Goal: Navigation & Orientation: Find specific page/section

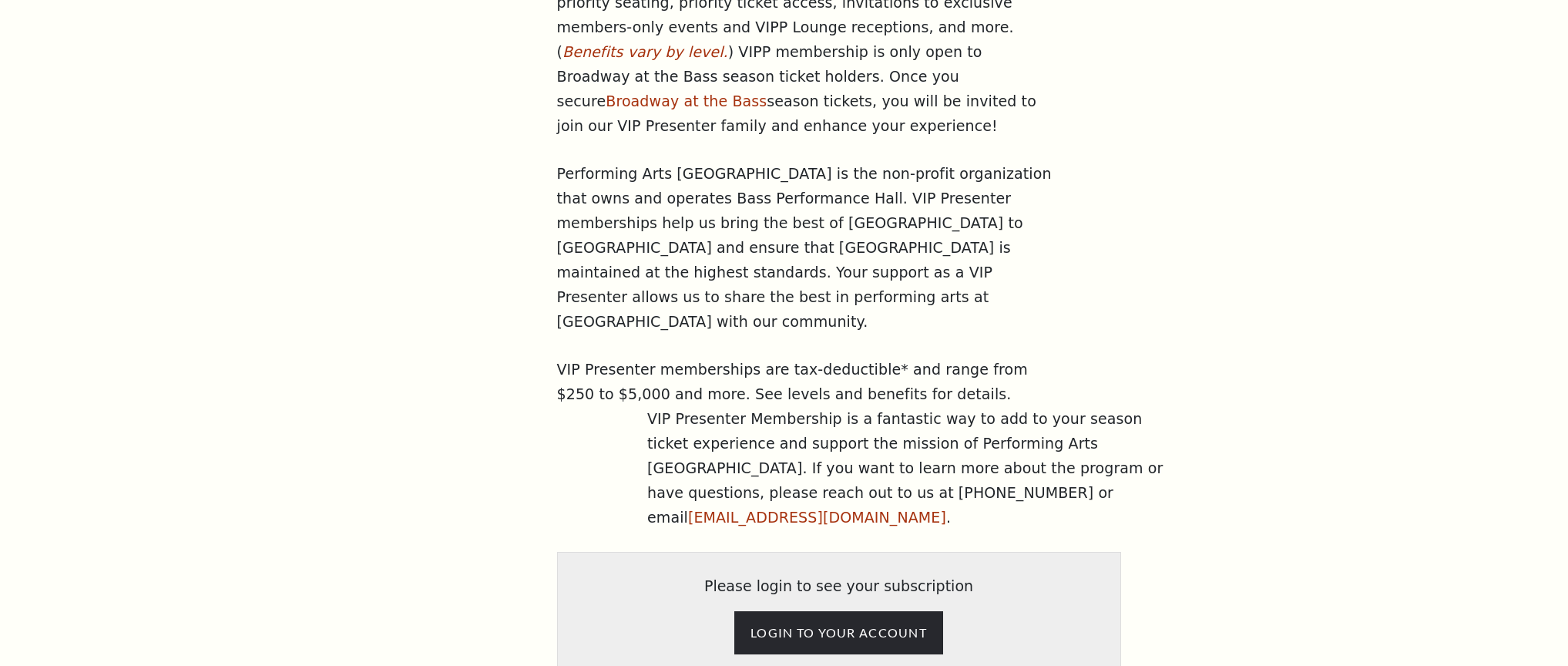
scroll to position [837, 0]
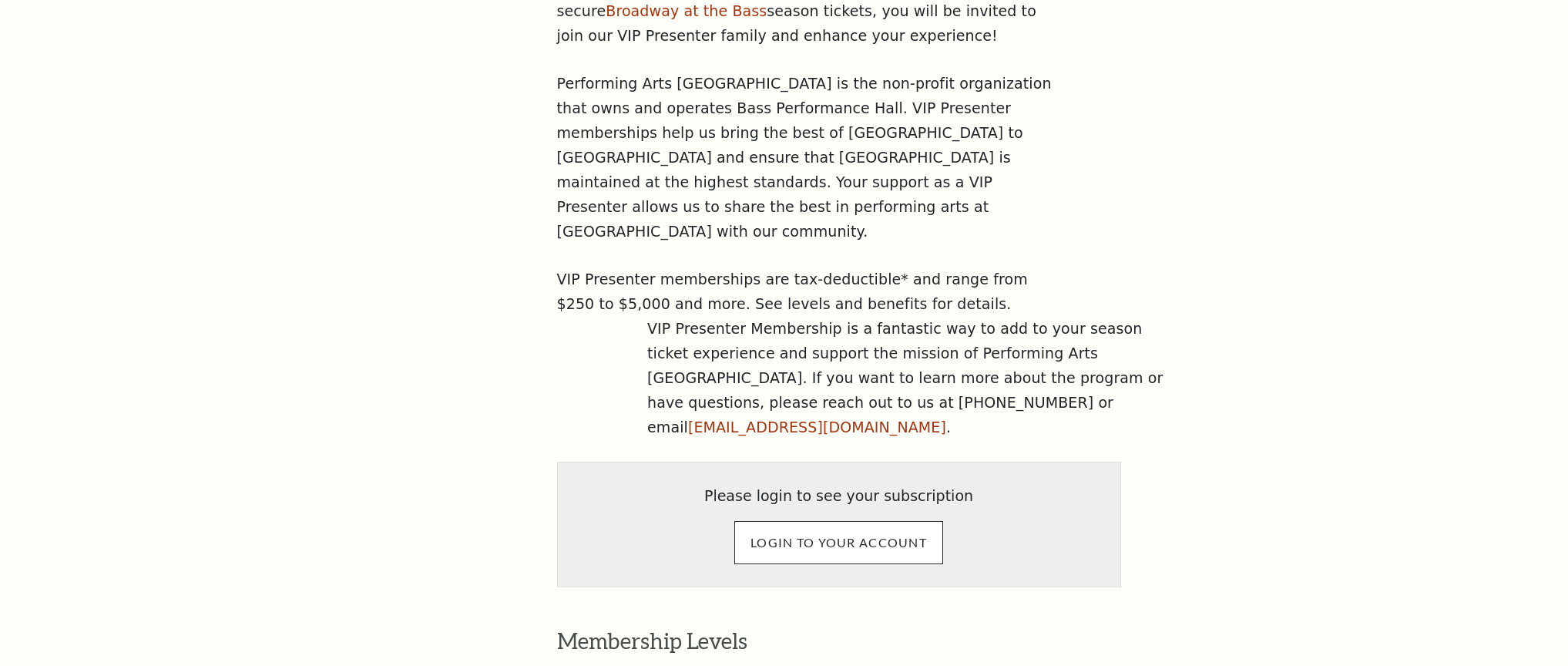
click at [844, 521] on input "LOGIN TO YOUR ACCOUNT" at bounding box center [838, 542] width 209 height 43
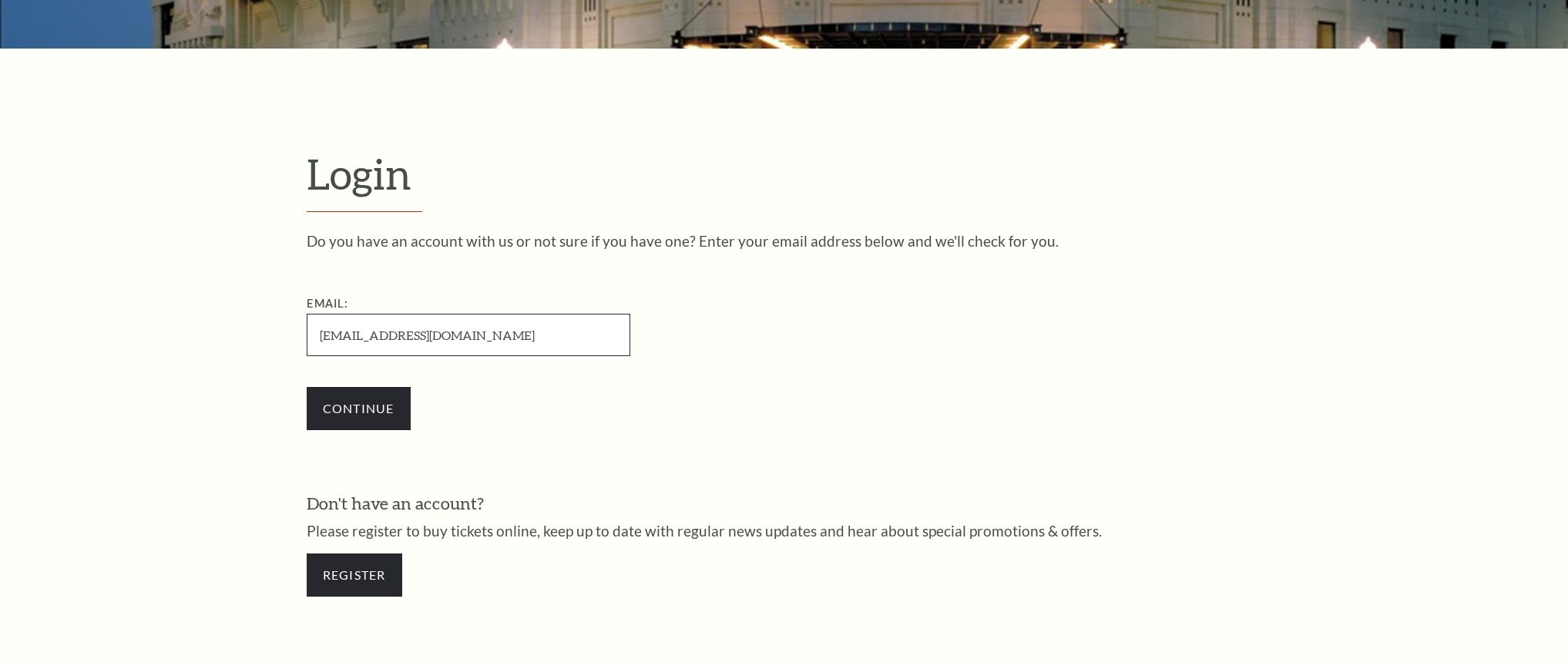
type input "acwelker@verizon.net"
click at [347, 410] on input "Continue" at bounding box center [358, 408] width 104 height 43
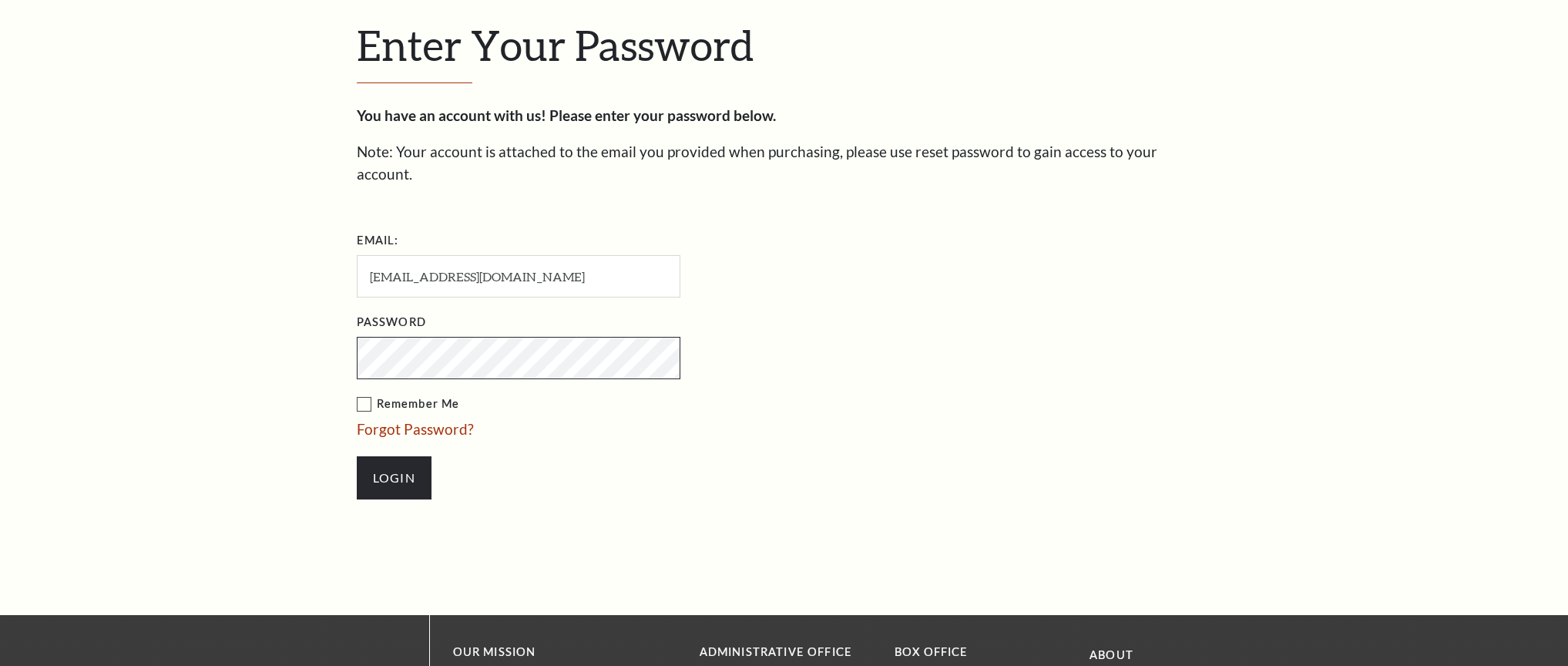
scroll to position [530, 0]
click at [394, 457] on input "Login" at bounding box center [395, 477] width 75 height 43
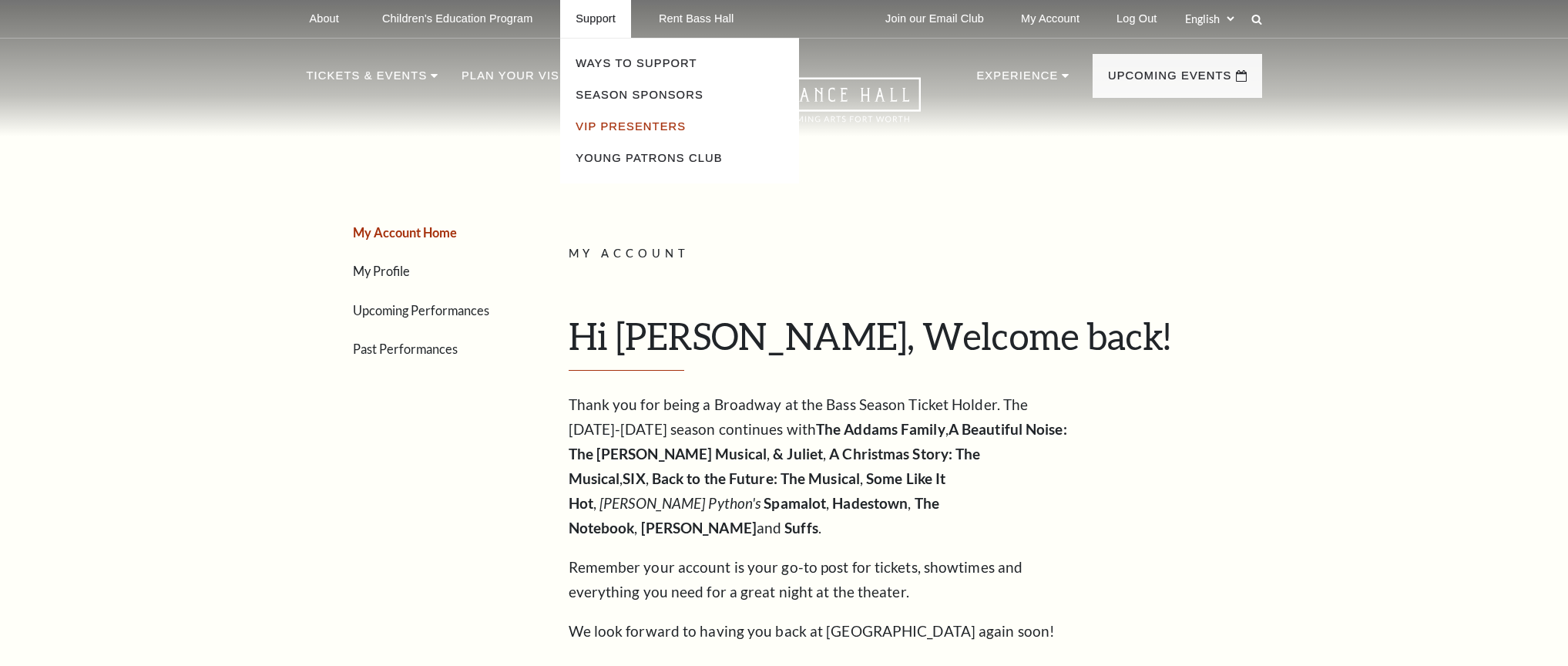
click at [608, 126] on link "VIP Presenters" at bounding box center [630, 127] width 110 height 12
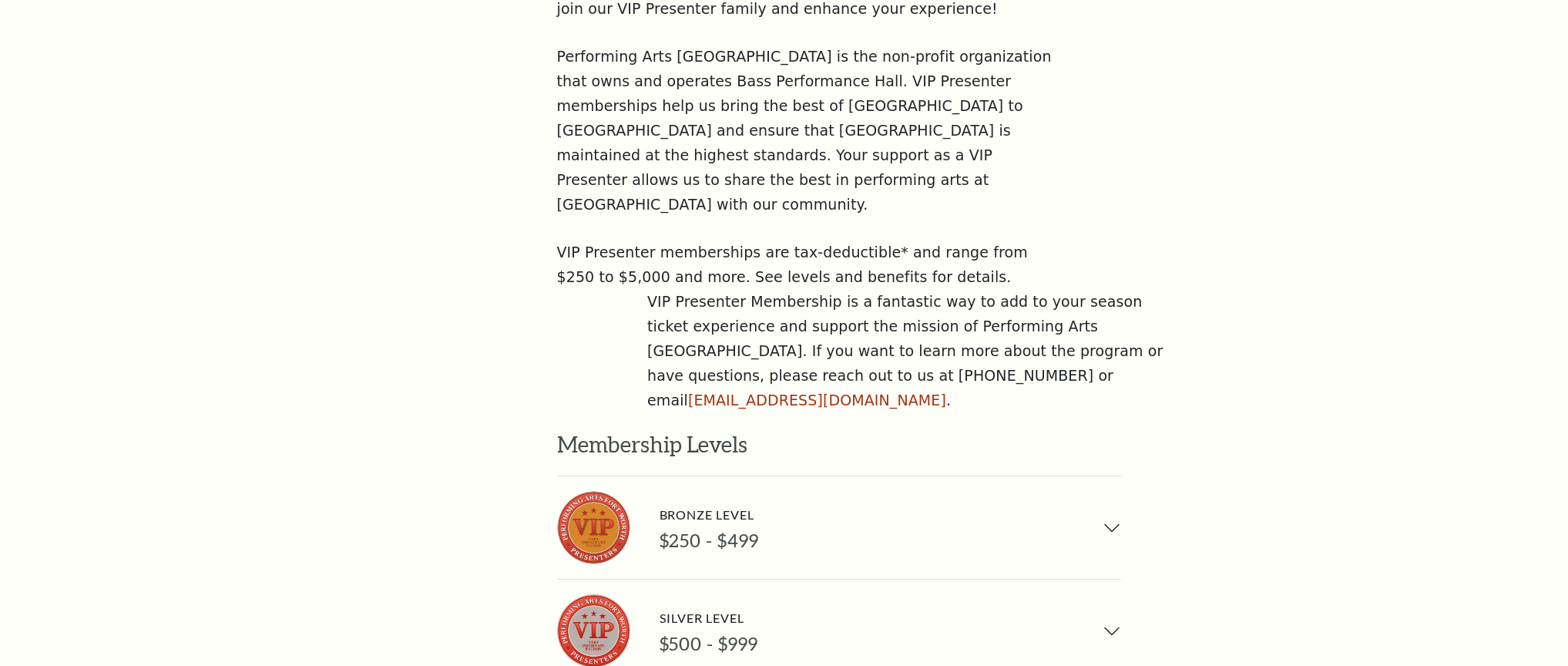
scroll to position [861, 0]
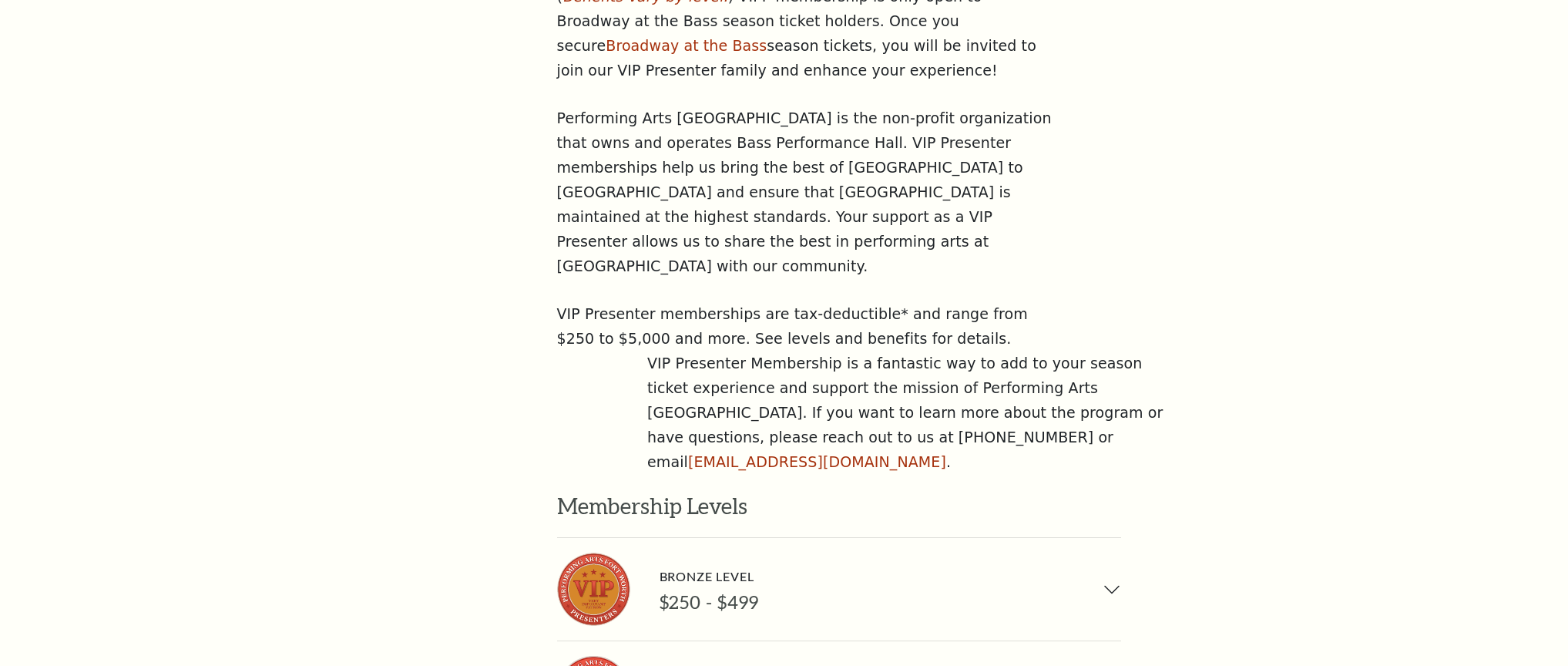
scroll to position [792, 0]
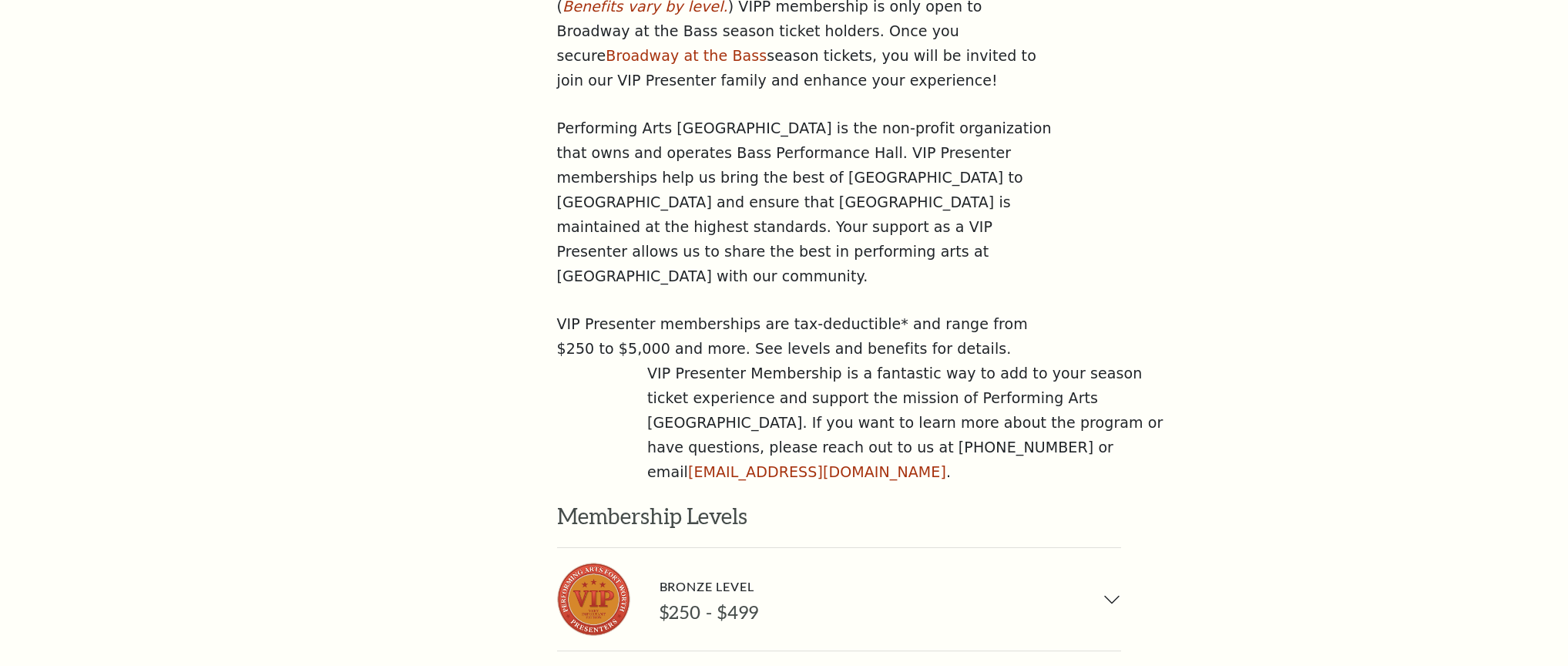
click at [388, 107] on aside "Ways To Support Season Sponsors VIP Presenters Young Patrons Club" at bounding box center [409, 406] width 204 height 1316
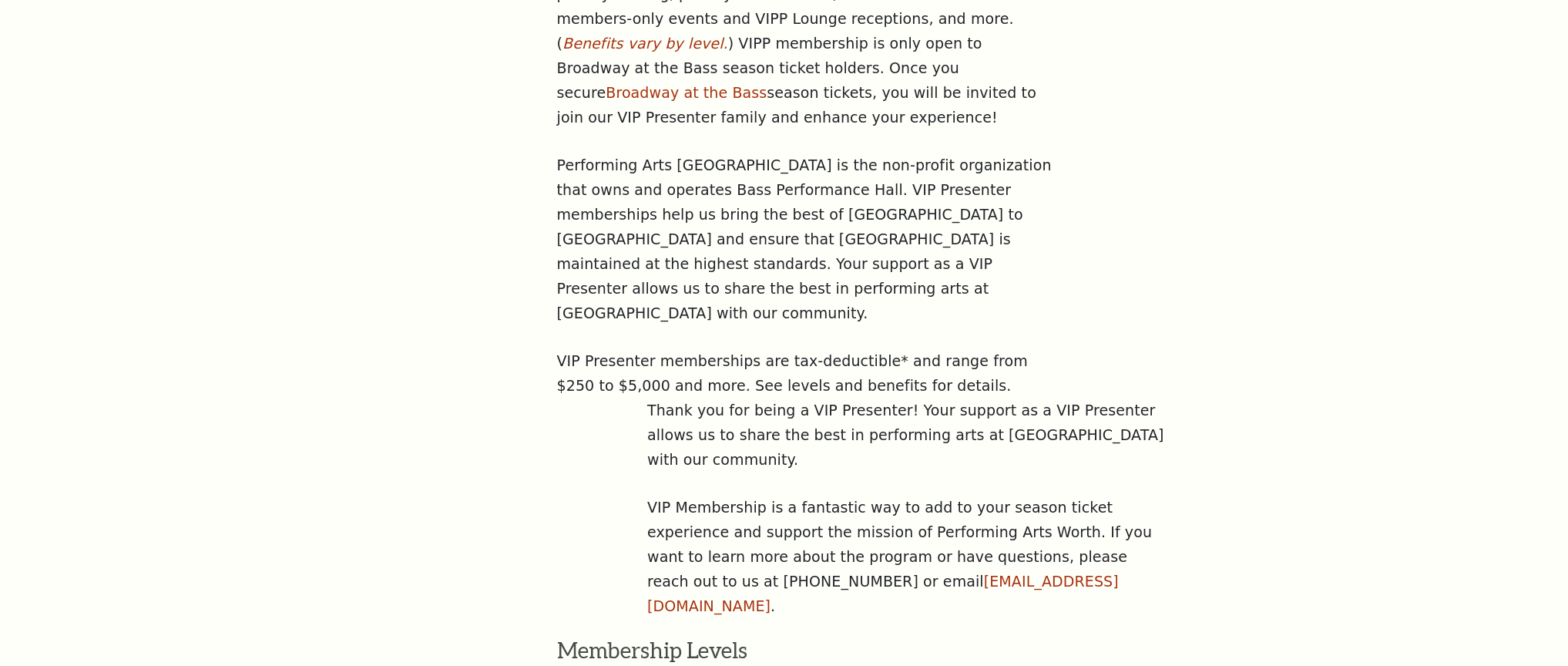
scroll to position [752, 0]
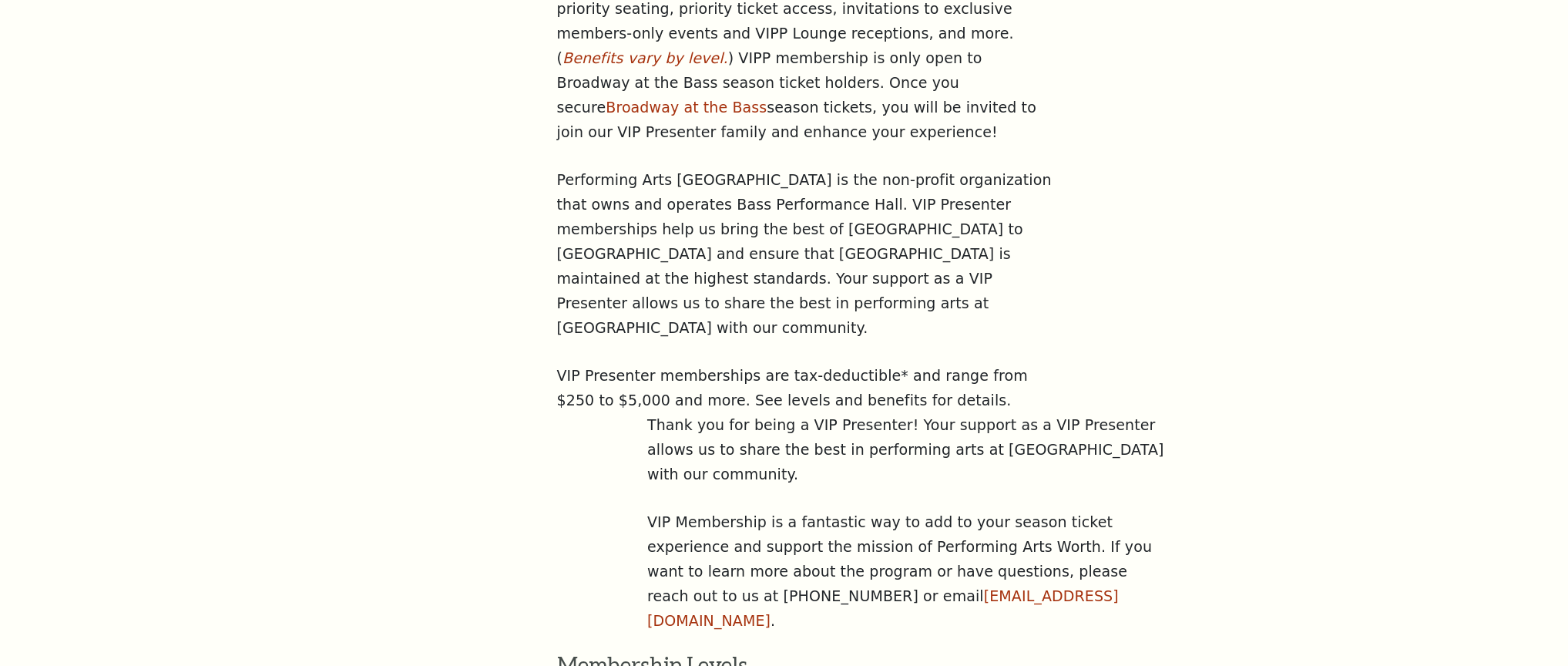
click at [376, 159] on aside "Ways To Support Season Sponsors VIP Presenters Young Patrons Club" at bounding box center [409, 505] width 204 height 1413
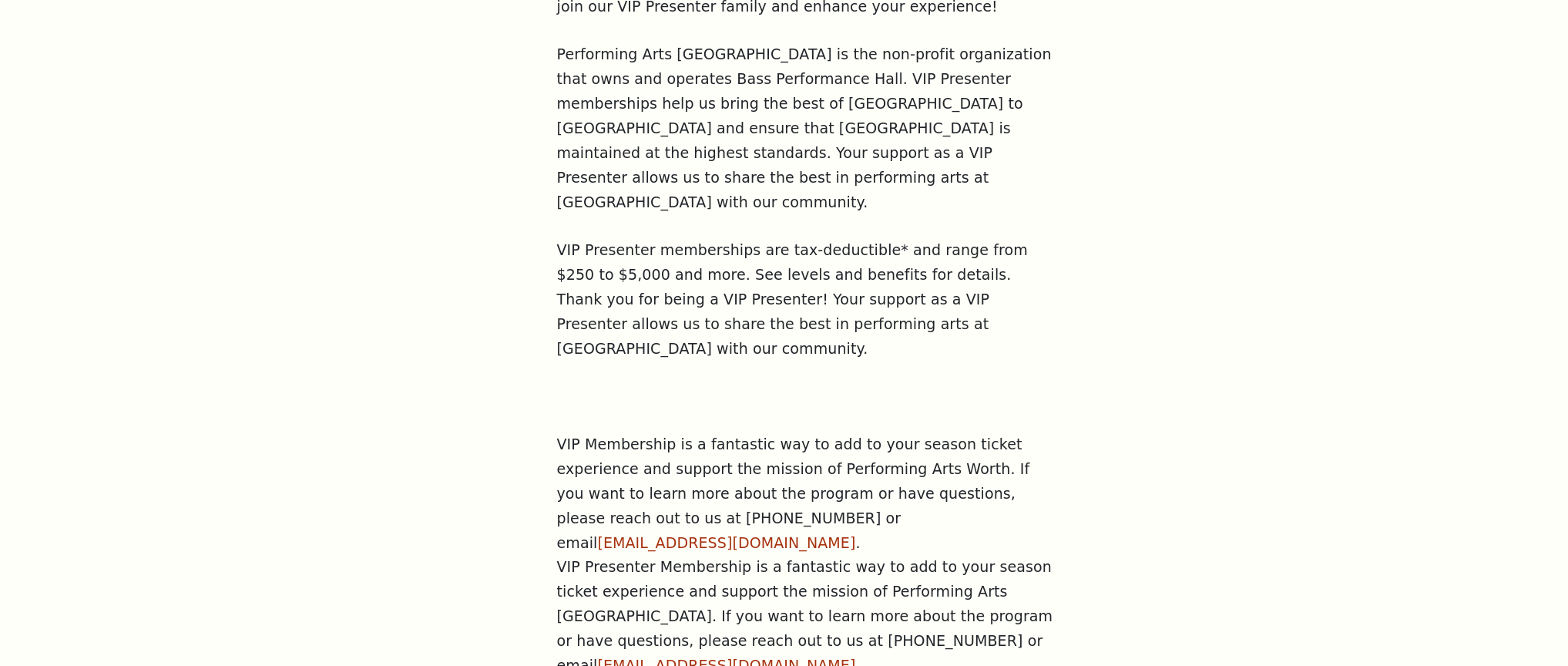
scroll to position [860, 0]
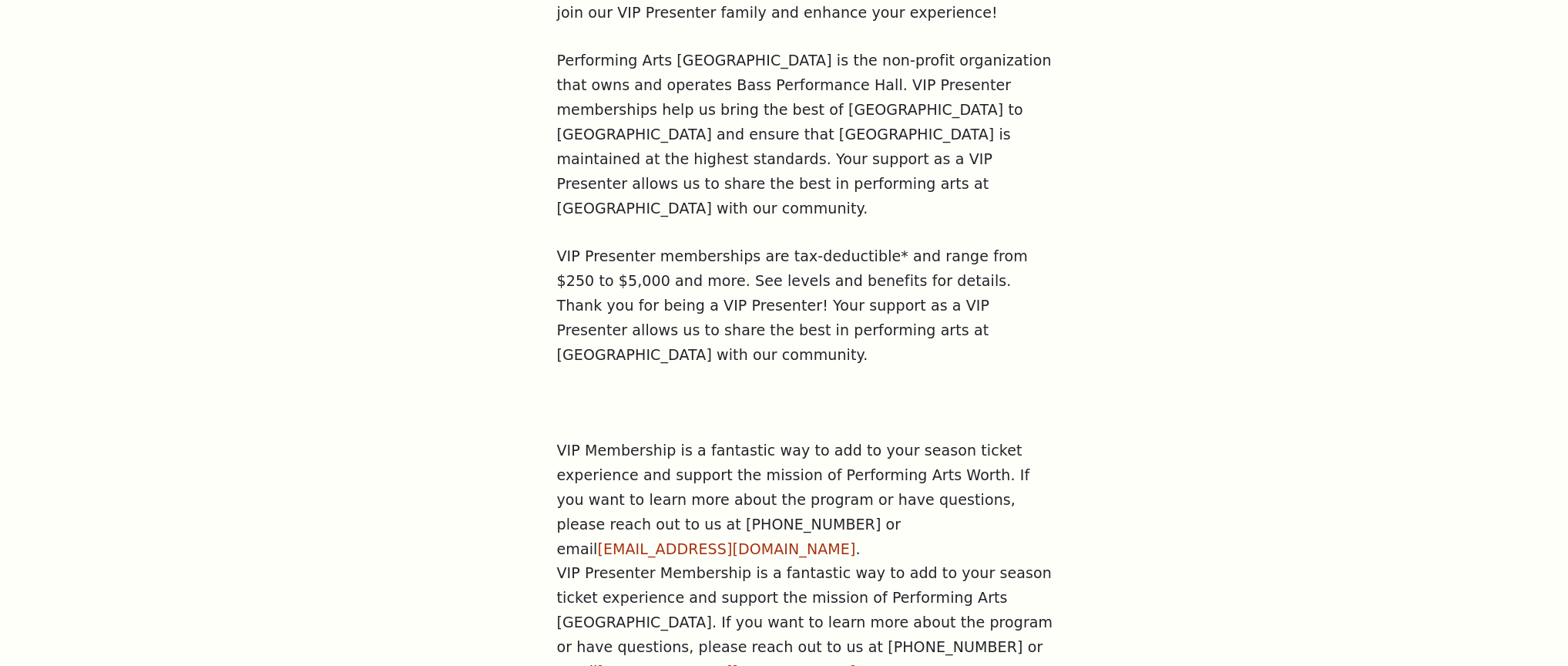
drag, startPoint x: 228, startPoint y: 143, endPoint x: 207, endPoint y: 143, distance: 21.0
click at [228, 143] on div "Search Ways To Support Season Sponsors VIP Presenters Young Patrons Club Suppor…" at bounding box center [784, 582] width 1568 height 2848
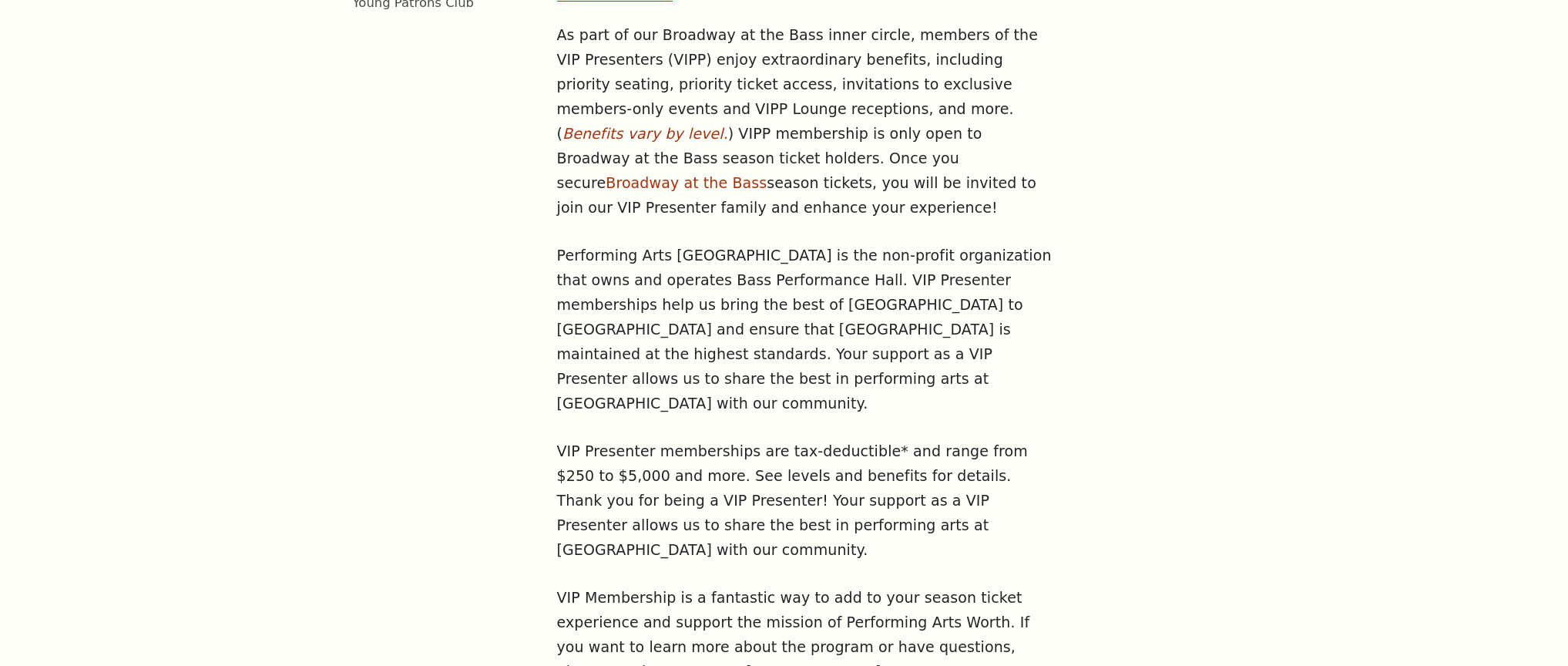
scroll to position [699, 0]
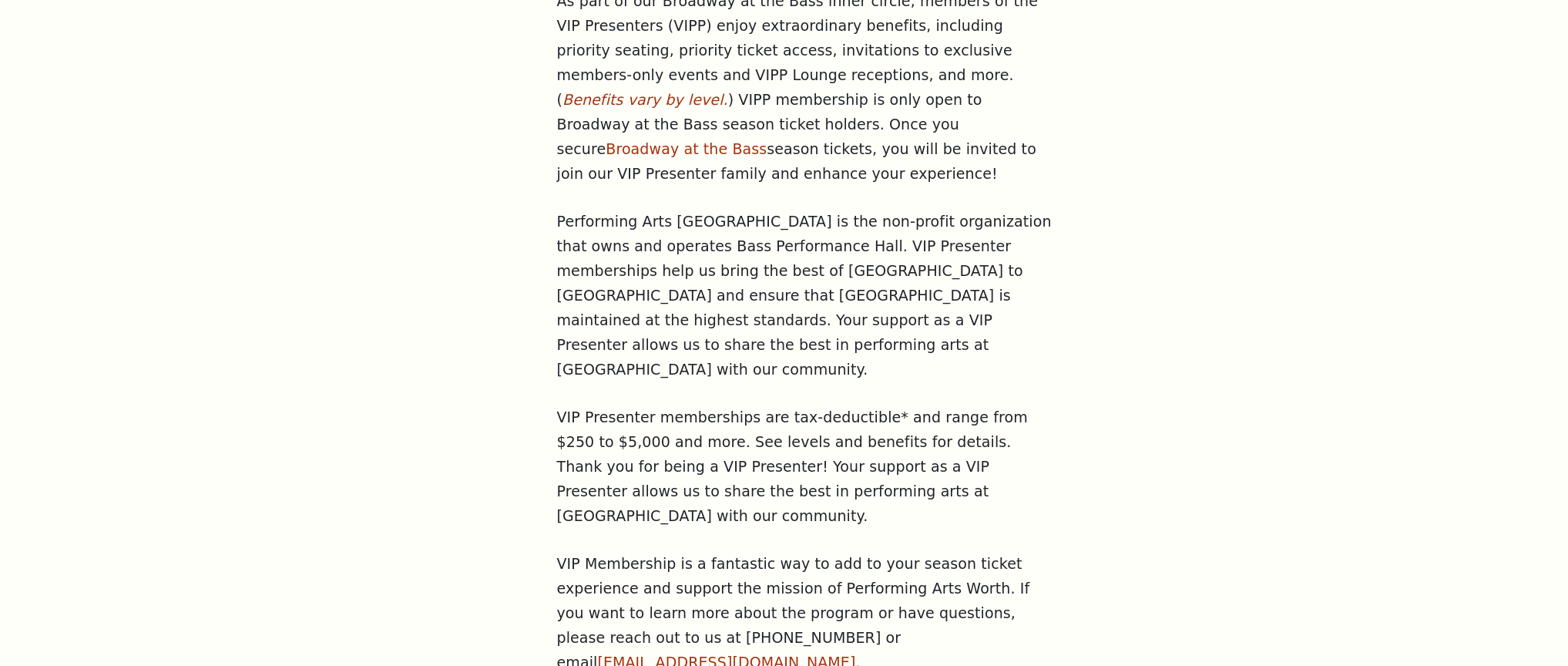
click at [1200, 123] on article "Support / VIP Presenters VIP Presenters As part of our Broadway at the Bass inn…" at bounding box center [910, 609] width 705 height 1536
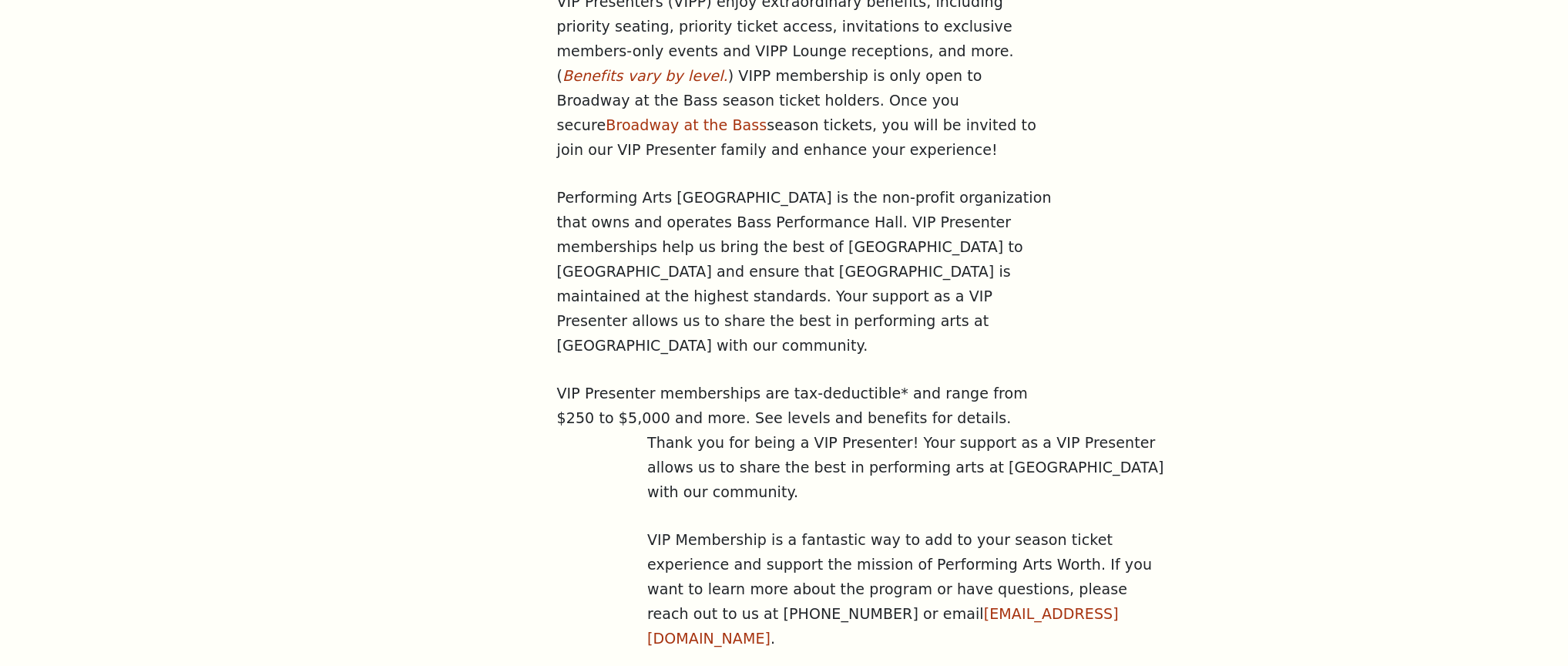
scroll to position [733, 0]
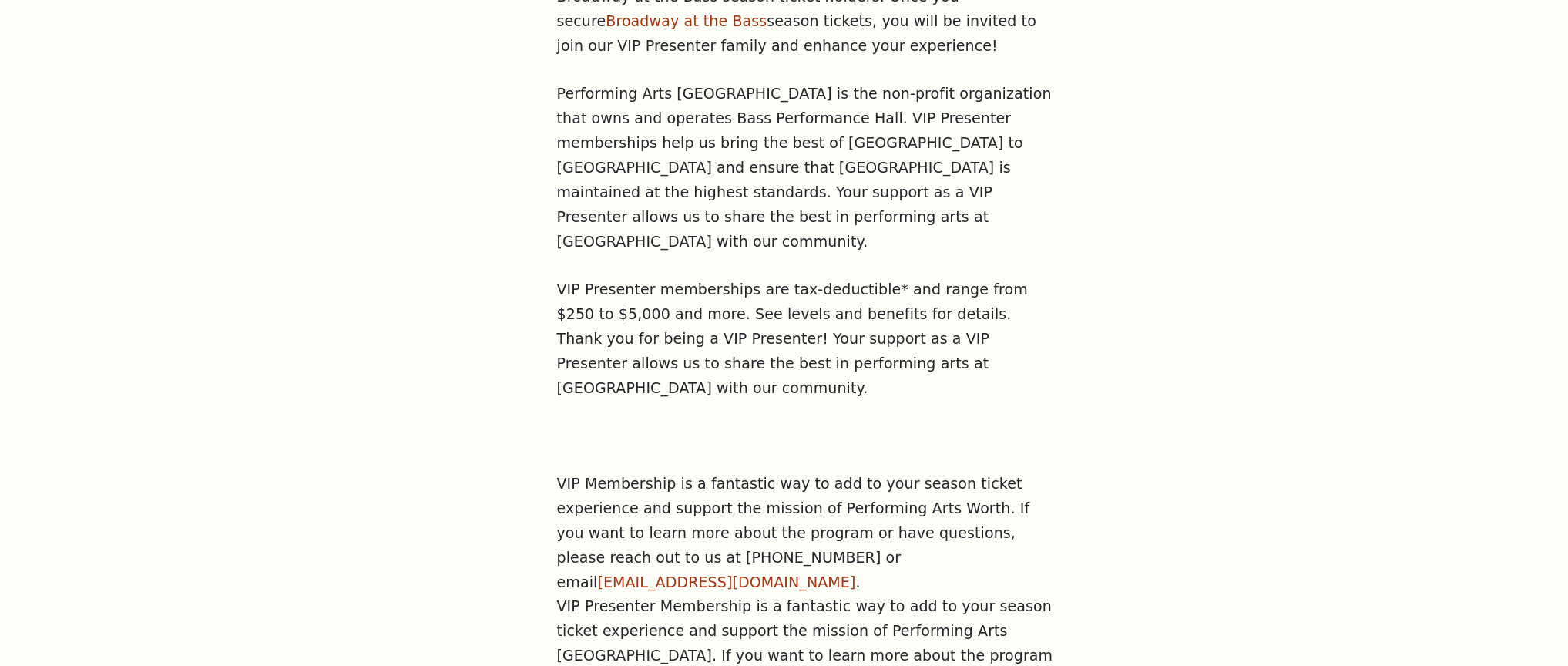
scroll to position [826, 0]
click at [1161, 326] on article "Support / VIP Presenters VIP Presenters As part of our Broadway at the Bass inn…" at bounding box center [910, 506] width 705 height 1584
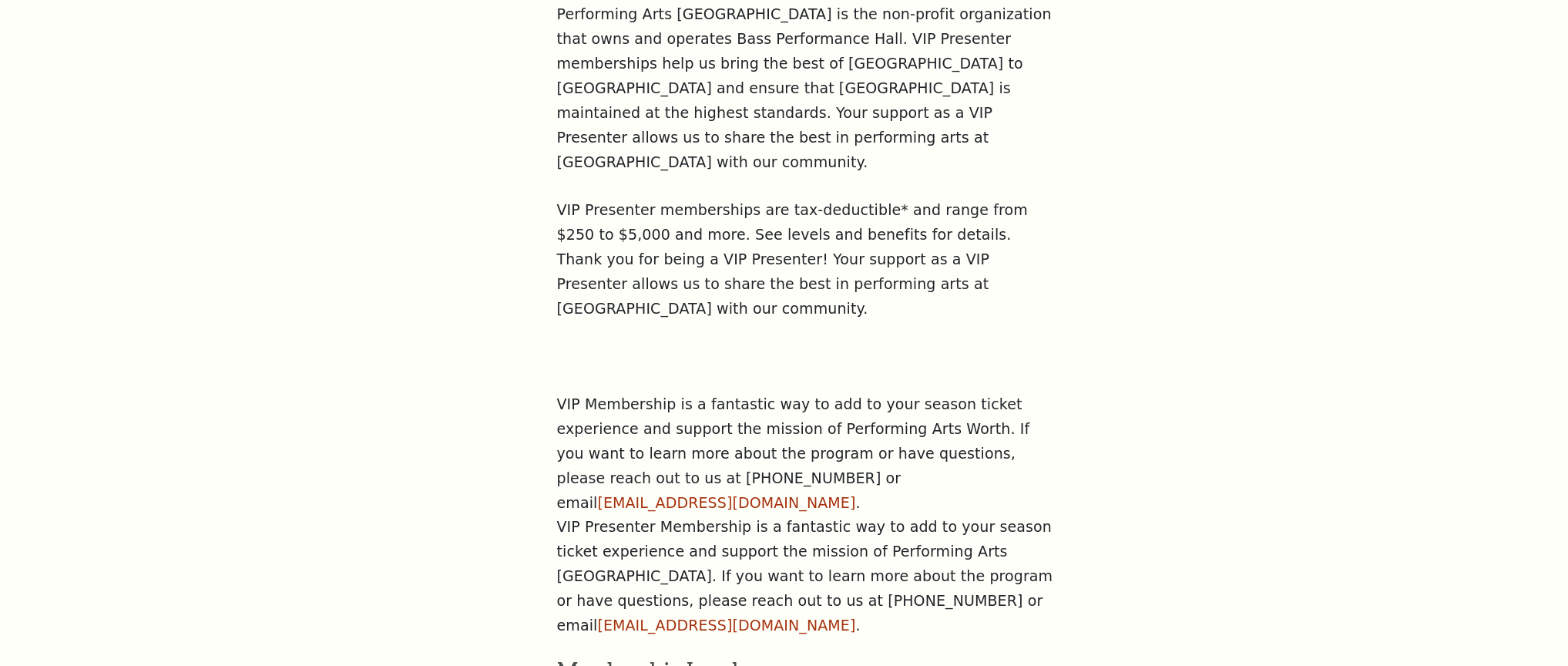
scroll to position [905, 0]
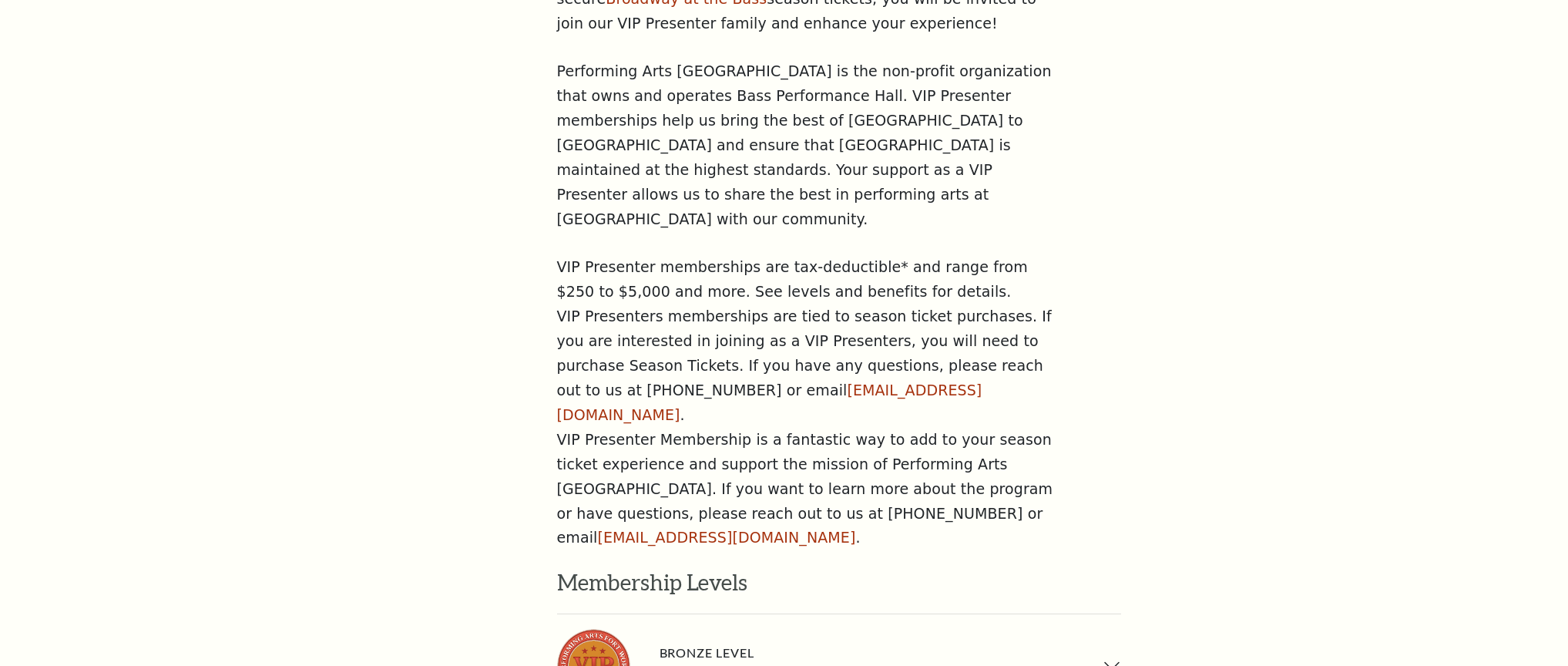
scroll to position [847, 0]
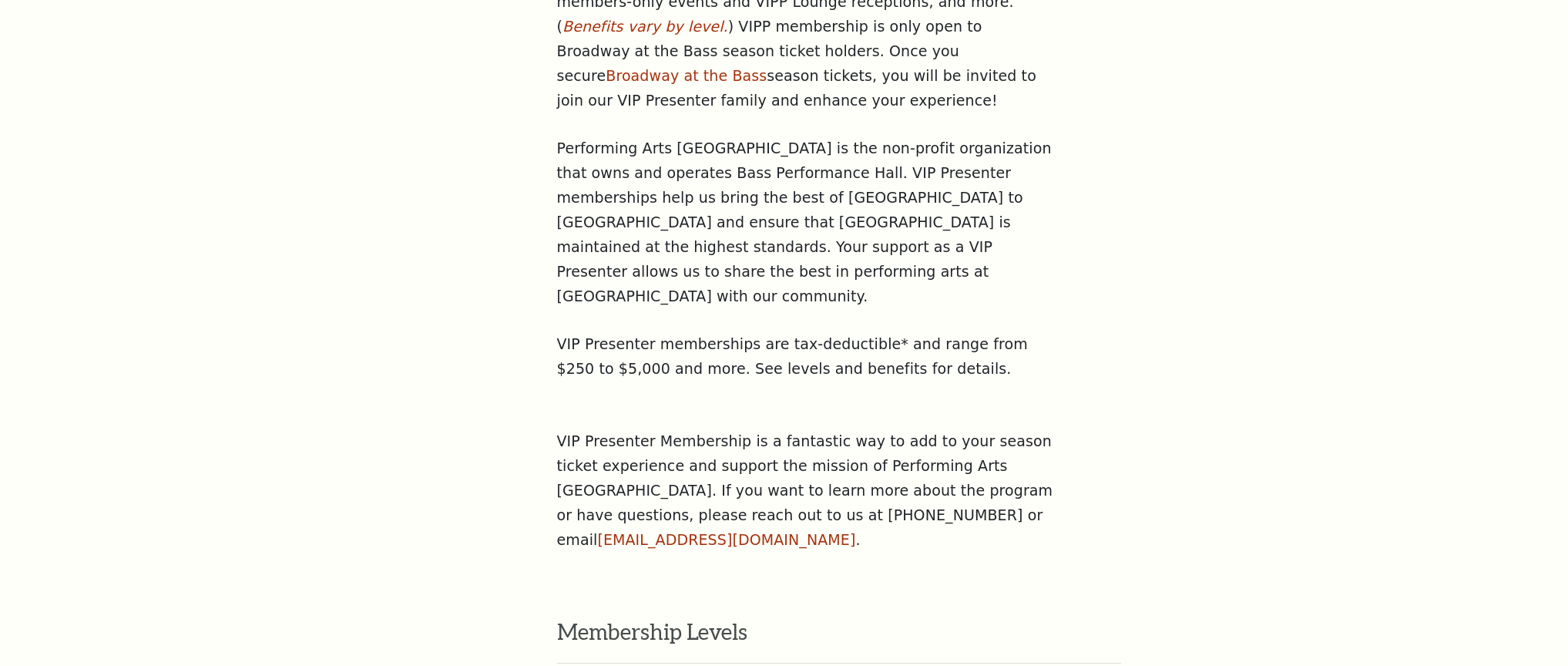
scroll to position [753, 0]
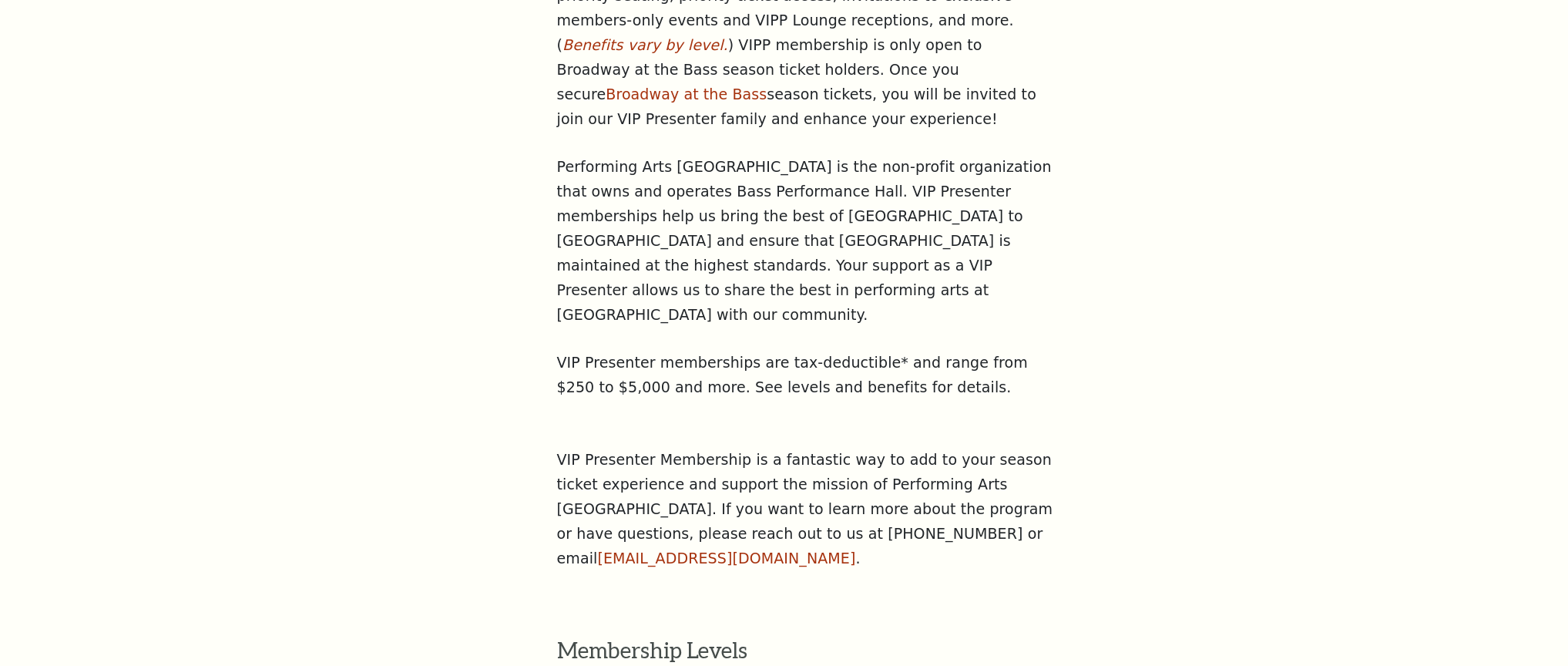
drag, startPoint x: 1270, startPoint y: 127, endPoint x: 1257, endPoint y: 128, distance: 13.0
click at [1269, 127] on div "Ways To Support Season Sponsors VIP Presenters Young Patrons Club Support / VIP…" at bounding box center [785, 491] width 987 height 1411
